Goal: Task Accomplishment & Management: Complete application form

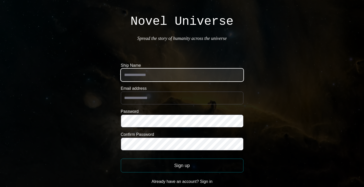
click at [175, 74] on input "Ship Name" at bounding box center [182, 74] width 123 height 13
type input "**********"
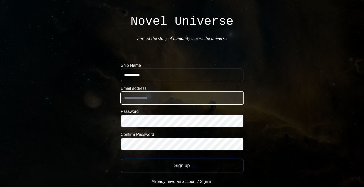
click at [172, 95] on input "Email address" at bounding box center [182, 97] width 123 height 13
type input "**********"
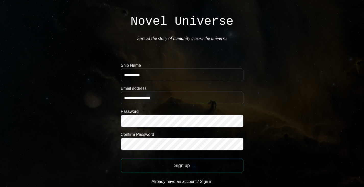
click at [174, 163] on button "Sign up" at bounding box center [182, 165] width 123 height 14
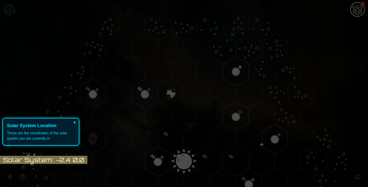
click at [75, 122] on button "×" at bounding box center [74, 121] width 8 height 7
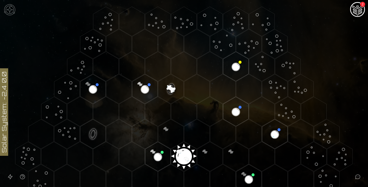
scroll to position [5, 0]
click at [354, 13] on img "Ship AI Chat - 2 unread messages" at bounding box center [357, 10] width 12 height 12
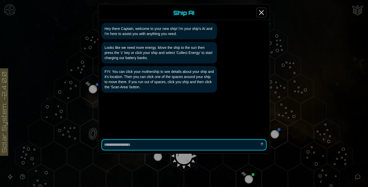
click at [262, 10] on icon "Close" at bounding box center [261, 12] width 8 height 8
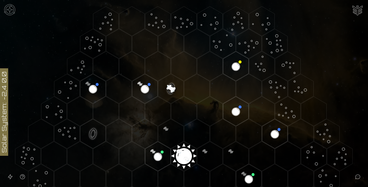
click at [183, 151] on polygon "Hex at coordinates 0,0, clickable" at bounding box center [184, 155] width 26 height 29
click at [179, 157] on image at bounding box center [184, 154] width 30 height 30
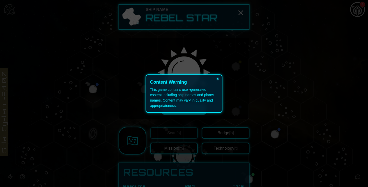
click at [218, 79] on button "×" at bounding box center [217, 78] width 8 height 7
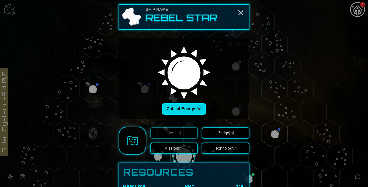
click at [181, 109] on button "Collect Energy [c]" at bounding box center [184, 108] width 44 height 11
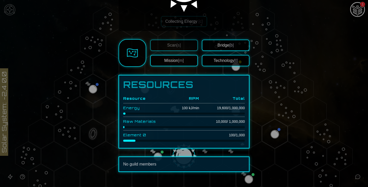
scroll to position [84, 0]
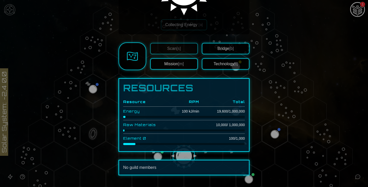
click at [354, 8] on div at bounding box center [184, 93] width 368 height 187
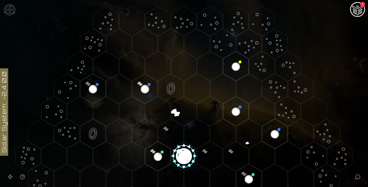
click at [350, 10] on button "1" at bounding box center [357, 9] width 15 height 15
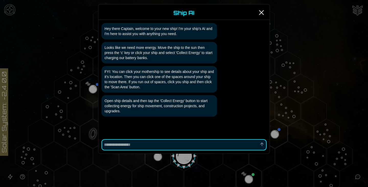
scroll to position [14, 0]
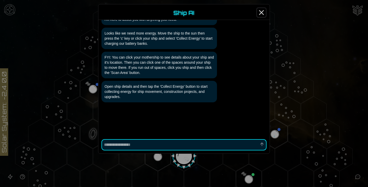
click at [263, 11] on icon "Close" at bounding box center [261, 12] width 8 height 8
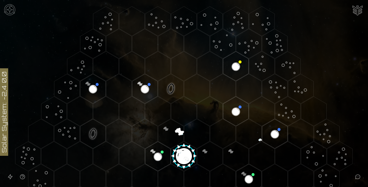
click at [183, 153] on image at bounding box center [184, 154] width 30 height 30
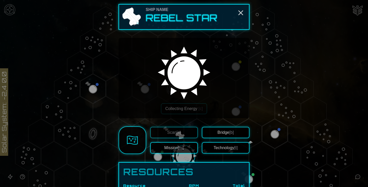
click at [180, 148] on span "[m]" at bounding box center [181, 147] width 6 height 4
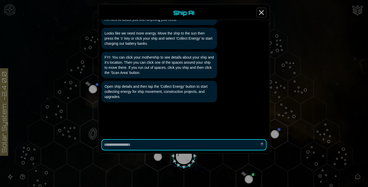
click at [261, 12] on line "Close" at bounding box center [261, 12] width 4 height 4
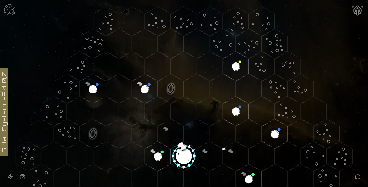
click at [184, 157] on image at bounding box center [184, 154] width 30 height 30
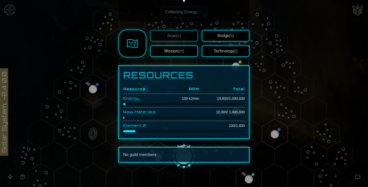
scroll to position [0, 0]
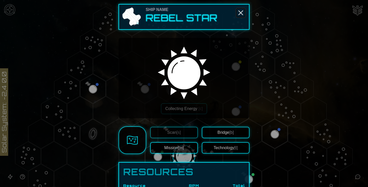
click at [238, 13] on icon "Close" at bounding box center [240, 13] width 8 height 8
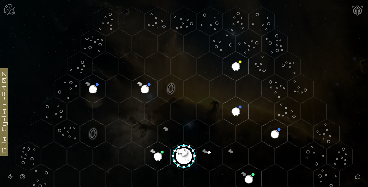
click at [357, 6] on img "Ship AI Chat" at bounding box center [357, 10] width 12 height 12
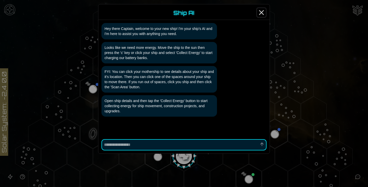
click at [260, 10] on icon "Close" at bounding box center [261, 12] width 8 height 8
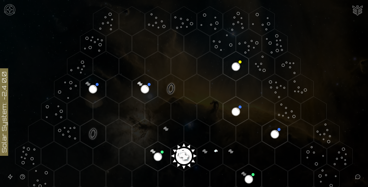
click at [157, 154] on polygon "Hex at coordinates -1,0, clickable" at bounding box center [158, 155] width 26 height 29
click at [157, 154] on image at bounding box center [158, 156] width 30 height 30
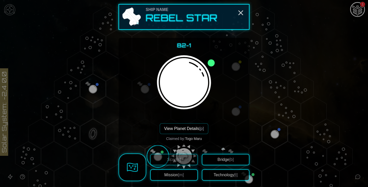
click at [157, 154] on div "Ship Name Rebel Star B2-1 View Planet Details [p] Claimed by: [PERSON_NAME] [s]…" at bounding box center [183, 145] width 131 height 282
click at [237, 13] on icon "Close" at bounding box center [240, 13] width 8 height 8
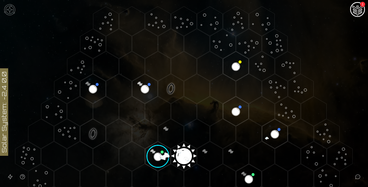
click at [182, 155] on polygon "Hex at coordinates 0,0, clickable" at bounding box center [184, 155] width 26 height 29
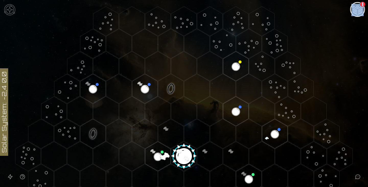
click at [182, 155] on icon at bounding box center [184, 156] width 368 height 322
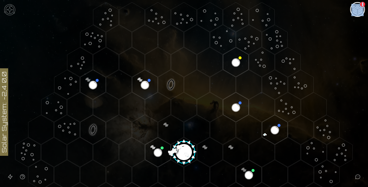
scroll to position [9, 0]
click at [358, 7] on img "Ship AI Chat - 1 unread messages" at bounding box center [357, 10] width 12 height 12
type textarea "*"
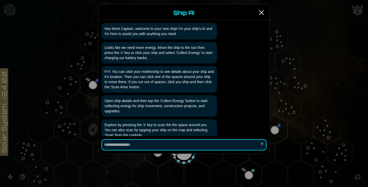
scroll to position [38, 0]
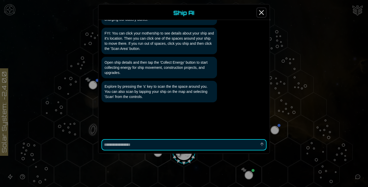
click at [260, 12] on line "Close" at bounding box center [261, 12] width 4 height 4
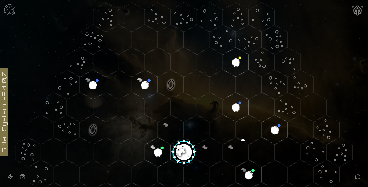
click at [178, 152] on image at bounding box center [184, 150] width 30 height 30
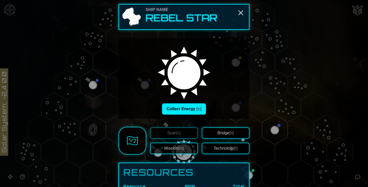
click at [178, 152] on div "Ship Name Rebel Star Collect Energy [c] Scan [s] Mission [m] Bridge [b] Technol…" at bounding box center [183, 131] width 131 height 255
click at [190, 110] on button "Collect Energy [c]" at bounding box center [184, 108] width 44 height 11
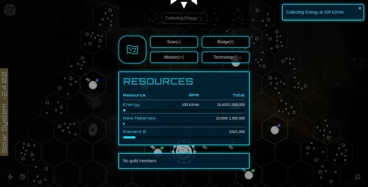
scroll to position [97, 0]
